Goal: Check status: Check status

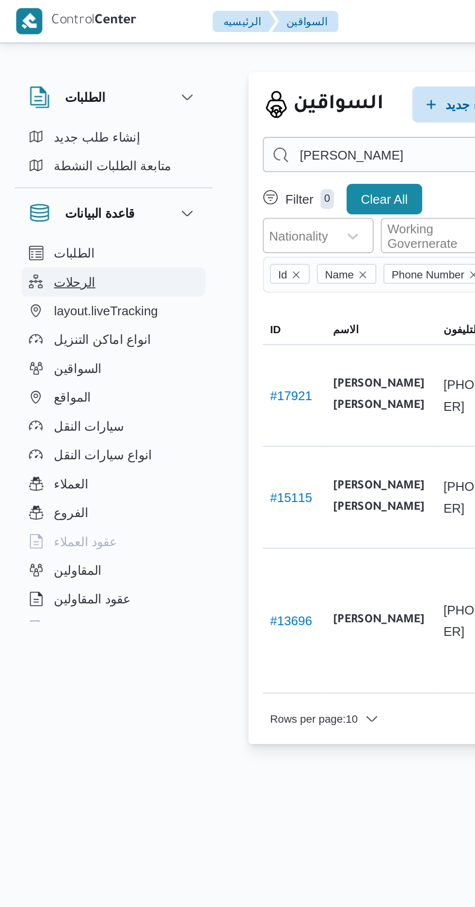
click at [37, 151] on span "الرحلات" at bounding box center [40, 152] width 22 height 12
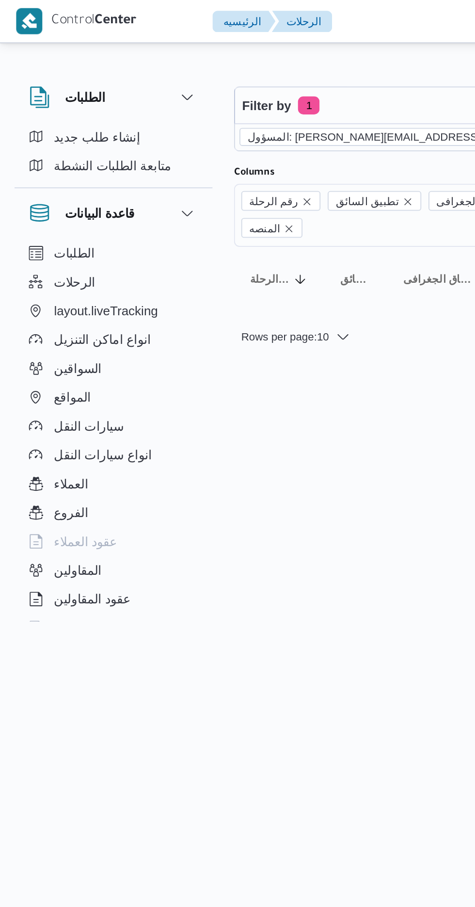
click at [308, 73] on icon "remove selected entity" at bounding box center [310, 74] width 4 height 4
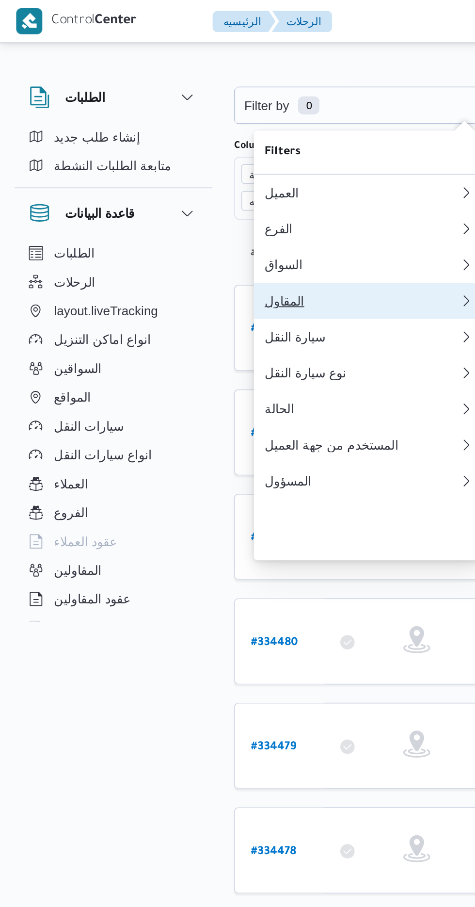
click at [190, 166] on div "المقاول" at bounding box center [195, 162] width 105 height 8
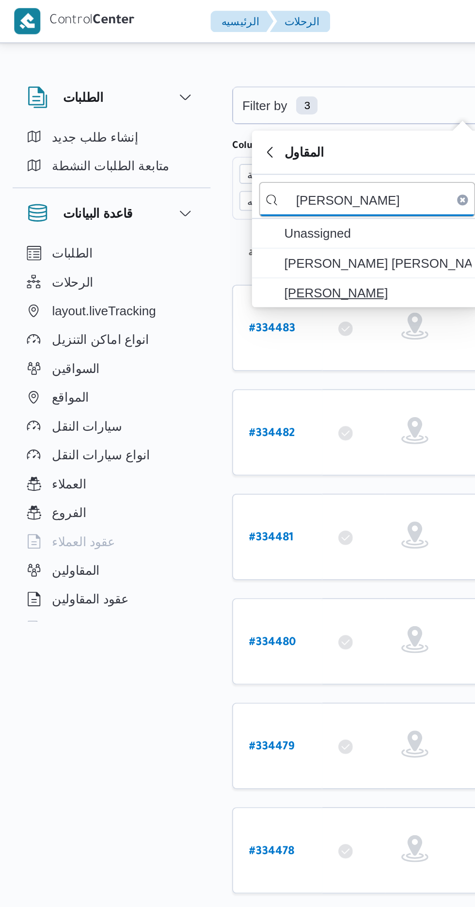
type input "[PERSON_NAME]"
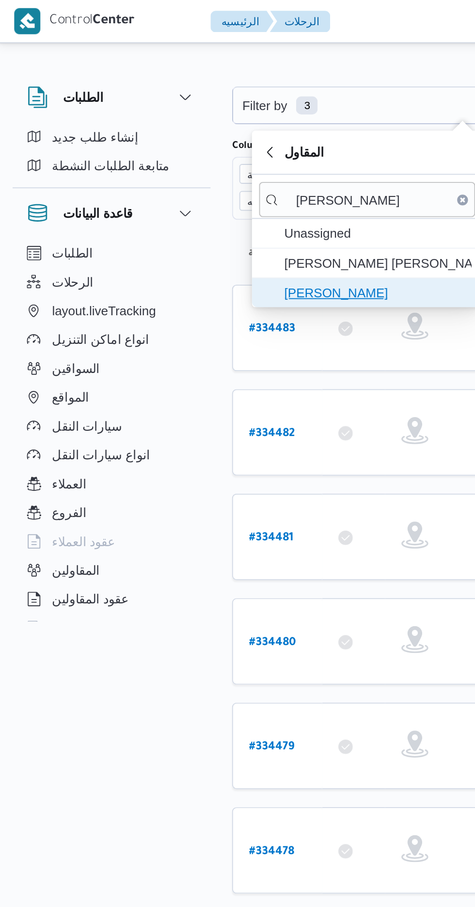
click at [215, 150] on span "[PERSON_NAME]" at bounding box center [199, 158] width 116 height 16
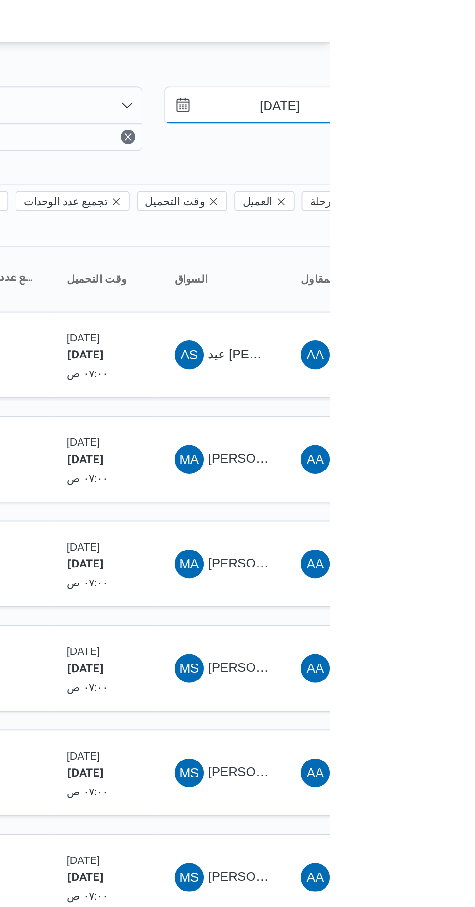
click at [440, 55] on input "[DATE]" at bounding box center [441, 56] width 110 height 19
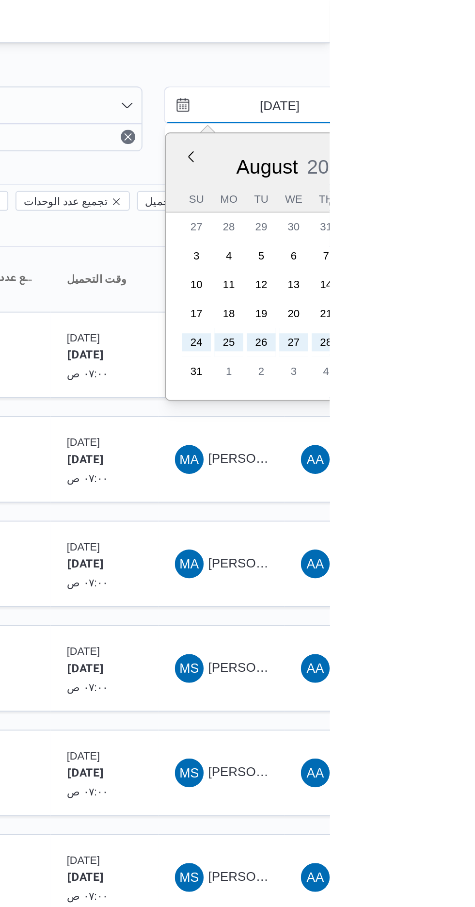
type input "[DATE]"
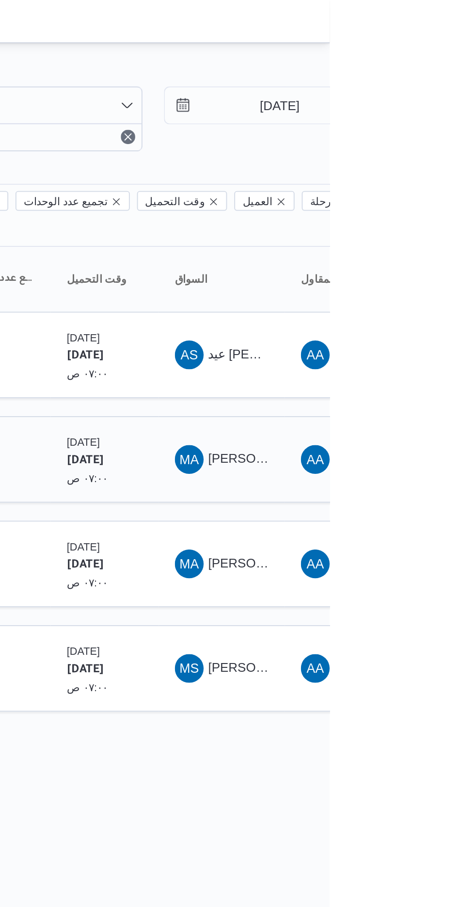
click at [421, 243] on span "[PERSON_NAME] [PERSON_NAME]" at bounding box center [466, 247] width 113 height 8
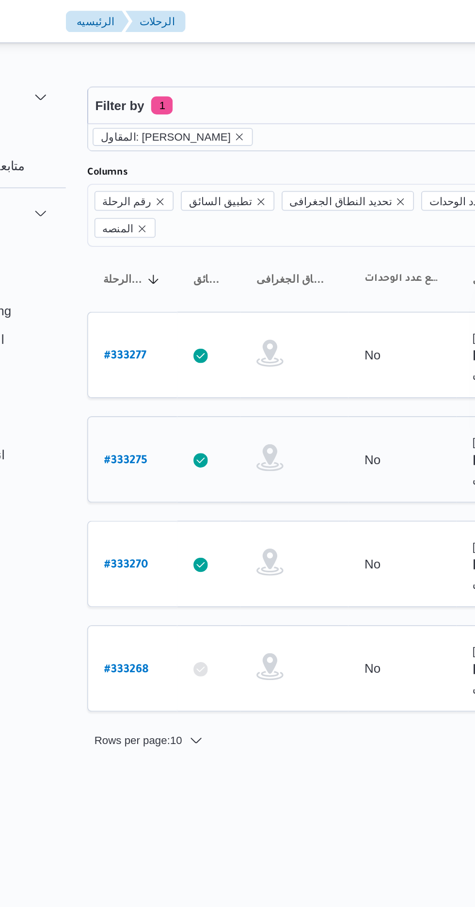
click at [141, 241] on link "# 333275" at bounding box center [146, 247] width 23 height 13
